Goal: Task Accomplishment & Management: Manage account settings

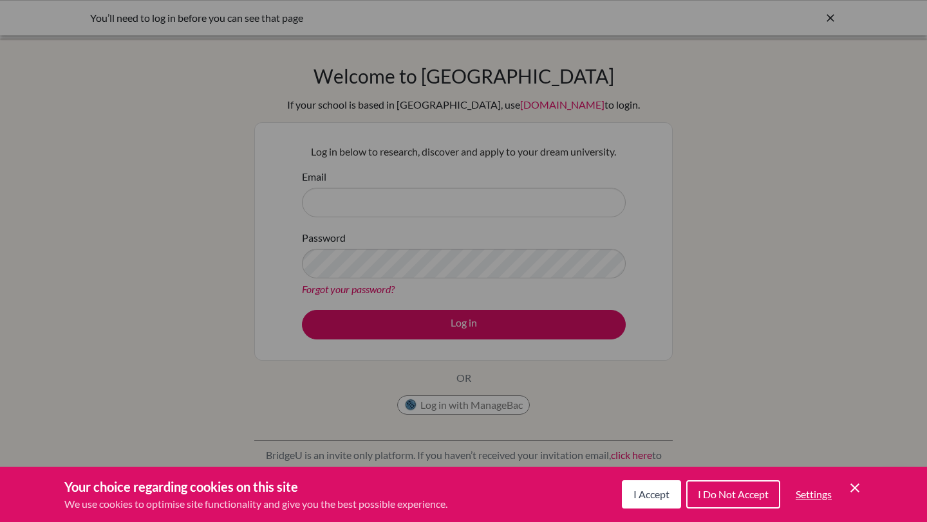
click at [855, 486] on icon "Cookie Control Close Icon" at bounding box center [854, 488] width 15 height 15
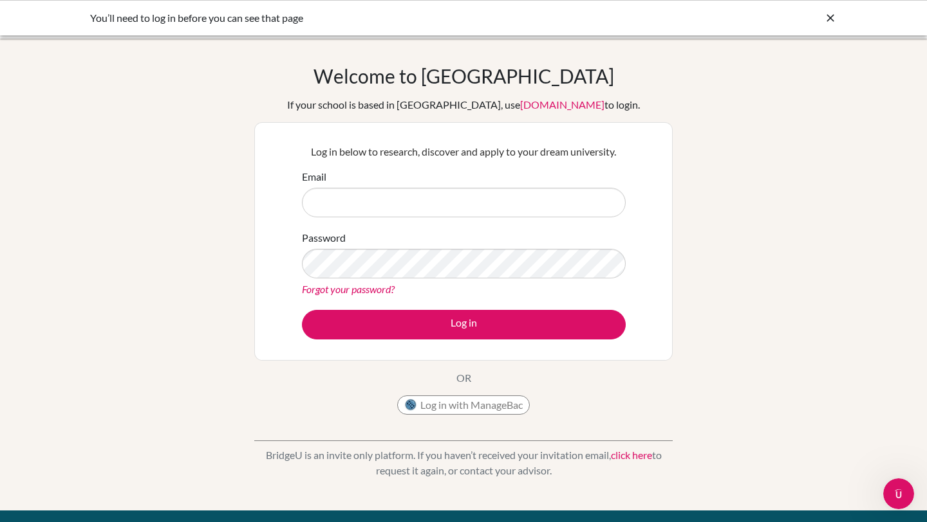
click at [827, 12] on icon at bounding box center [830, 18] width 13 height 13
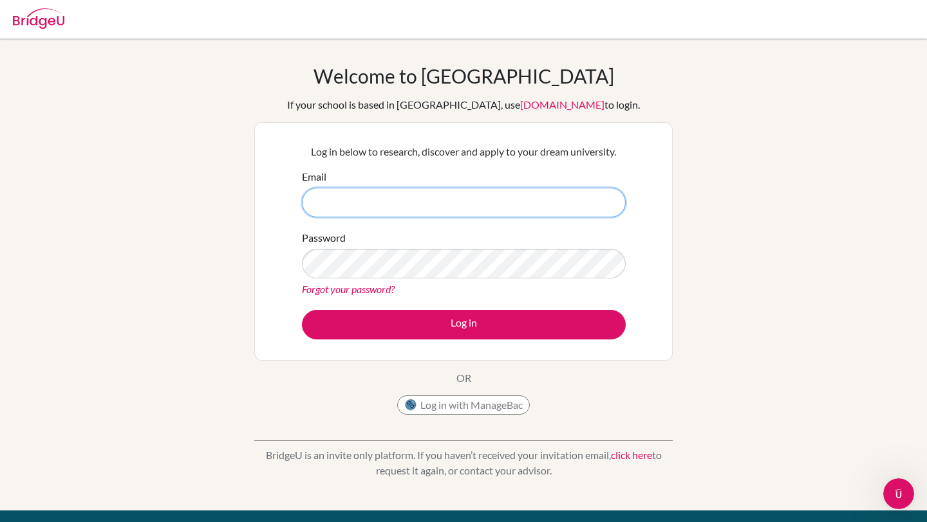
click at [411, 202] on input "Email" at bounding box center [464, 203] width 324 height 30
click at [374, 207] on input "alalwani@stu.acs" at bounding box center [464, 203] width 324 height 30
type input "[EMAIL_ADDRESS][DOMAIN_NAME]"
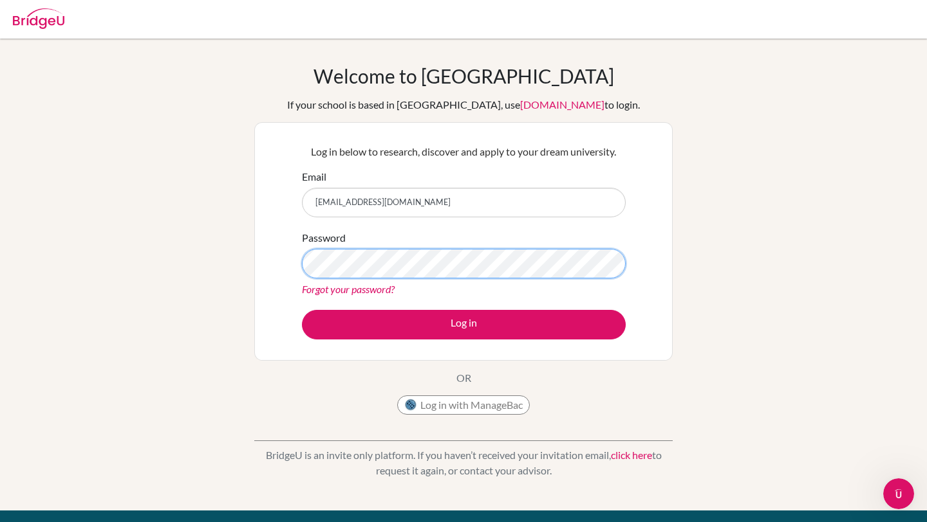
click at [302, 310] on button "Log in" at bounding box center [464, 325] width 324 height 30
